Goal: Task Accomplishment & Management: Use online tool/utility

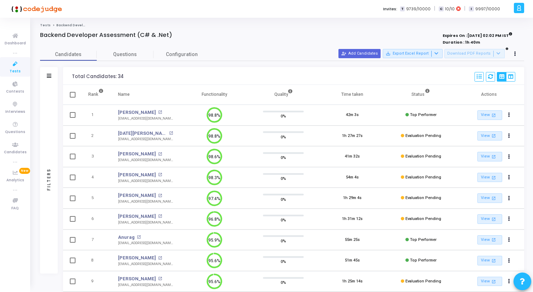
click at [219, 49] on div "Candidates Questions Configuration" at bounding box center [282, 54] width 484 height 12
click at [16, 68] on span "Tests" at bounding box center [15, 71] width 11 height 6
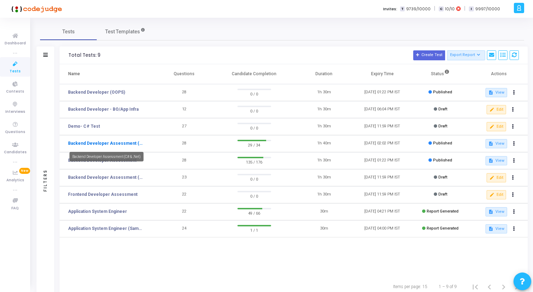
click at [116, 144] on link "Backend Developer Assessment (C# & .Net)" at bounding box center [106, 143] width 76 height 6
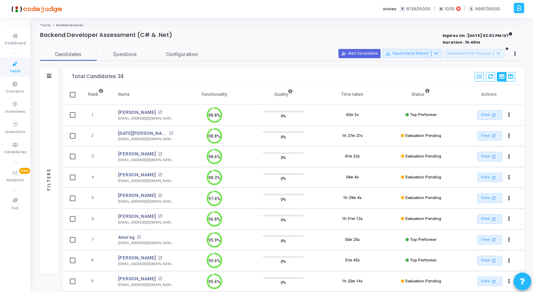
click at [22, 70] on link "Tests" at bounding box center [15, 67] width 30 height 20
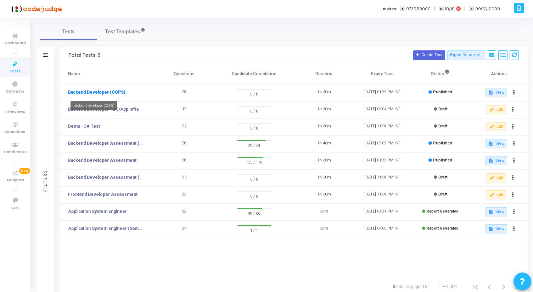
click at [114, 93] on link "Backend Developer (OOPS)" at bounding box center [96, 92] width 57 height 6
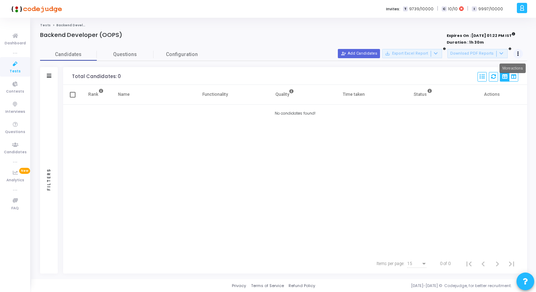
click at [518, 54] on icon at bounding box center [518, 54] width 2 height 4
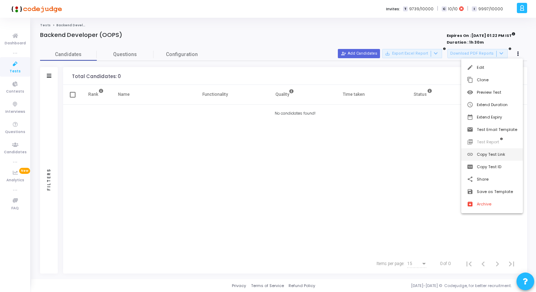
click at [490, 153] on button "link Copy Test Link" at bounding box center [492, 154] width 62 height 12
